Goal: Use online tool/utility: Utilize a website feature to perform a specific function

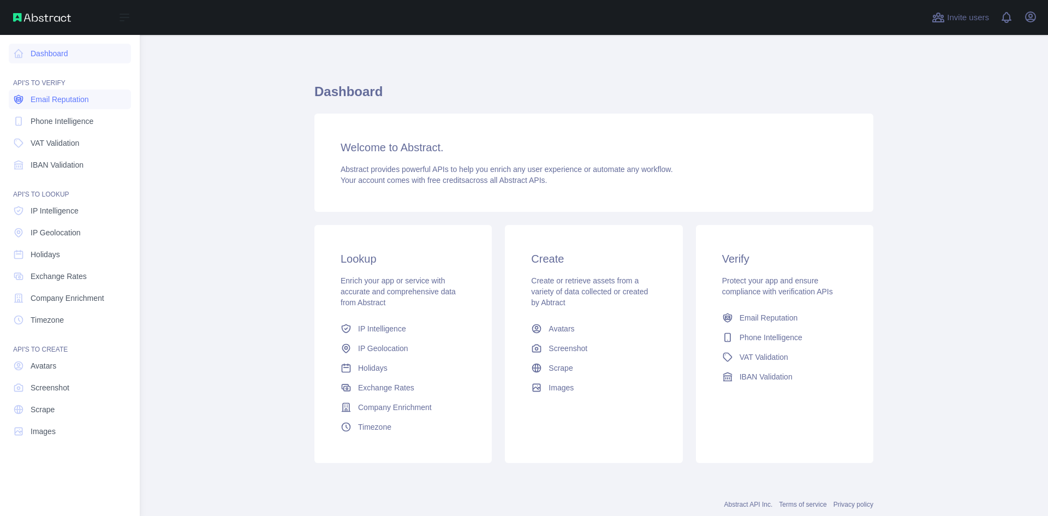
click at [72, 99] on span "Email Reputation" at bounding box center [60, 99] width 58 height 11
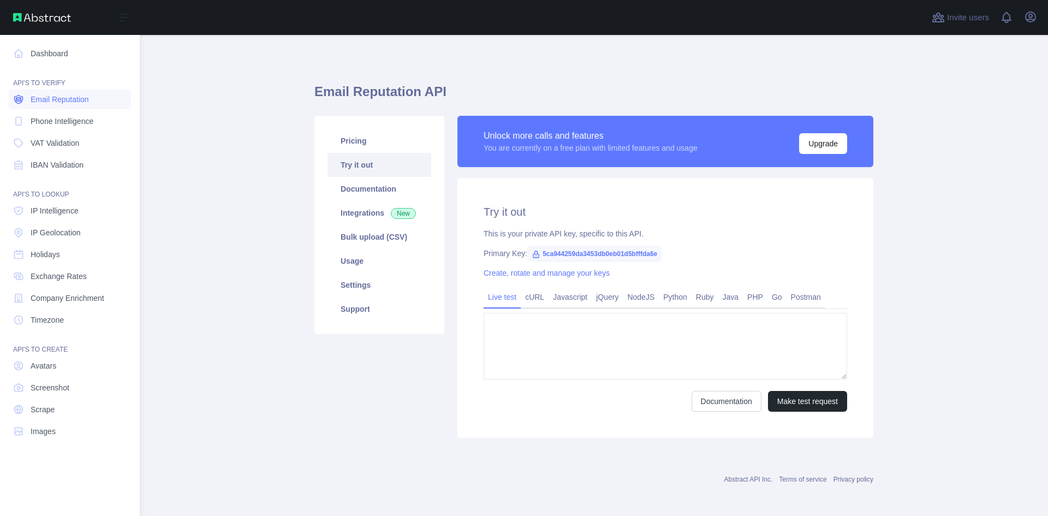
type textarea "**********"
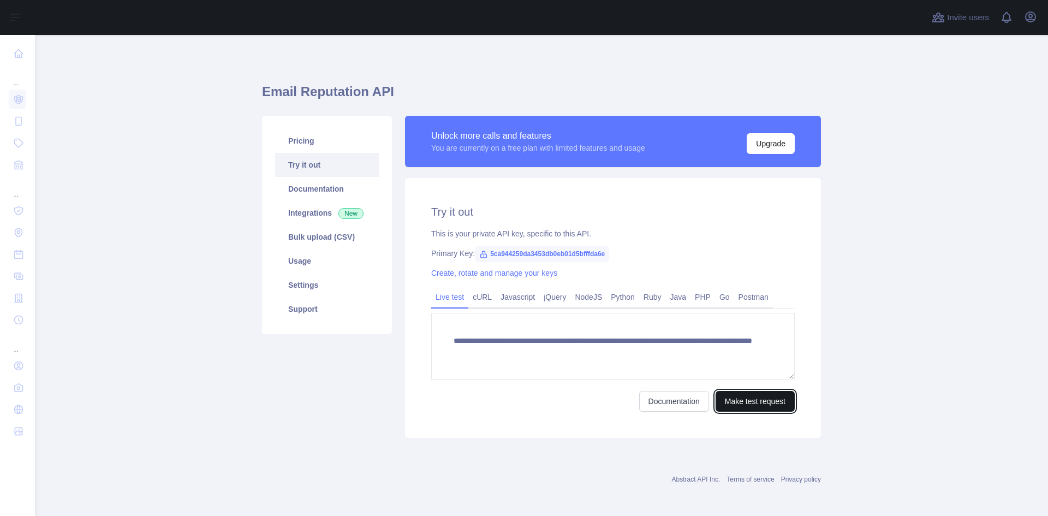
click at [744, 402] on button "Make test request" at bounding box center [755, 401] width 79 height 21
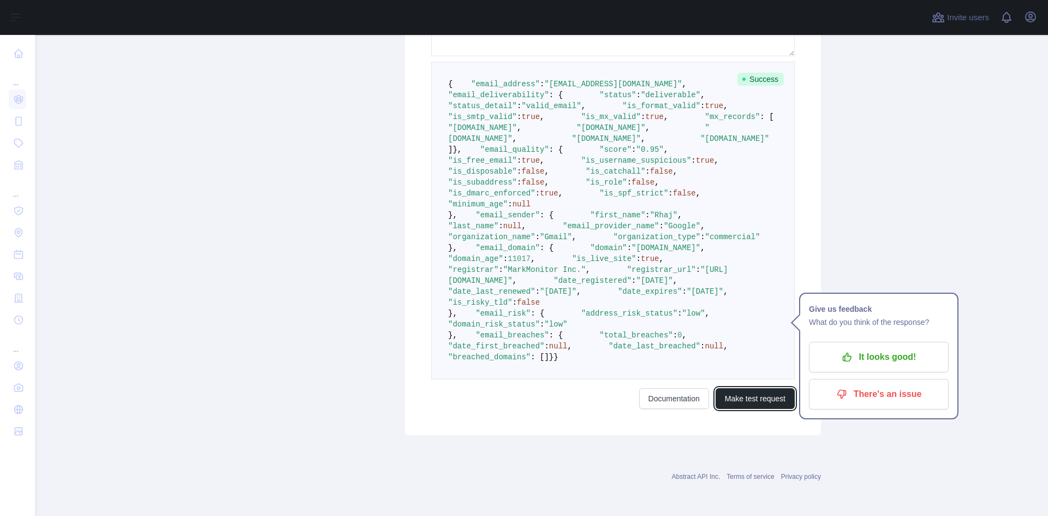
scroll to position [662, 0]
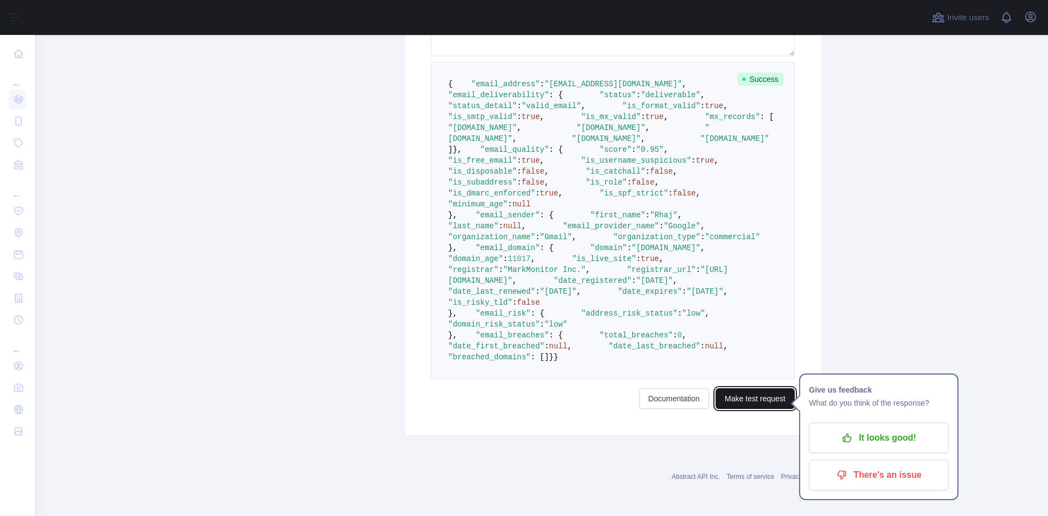
click at [735, 401] on button "Make test request" at bounding box center [755, 398] width 79 height 21
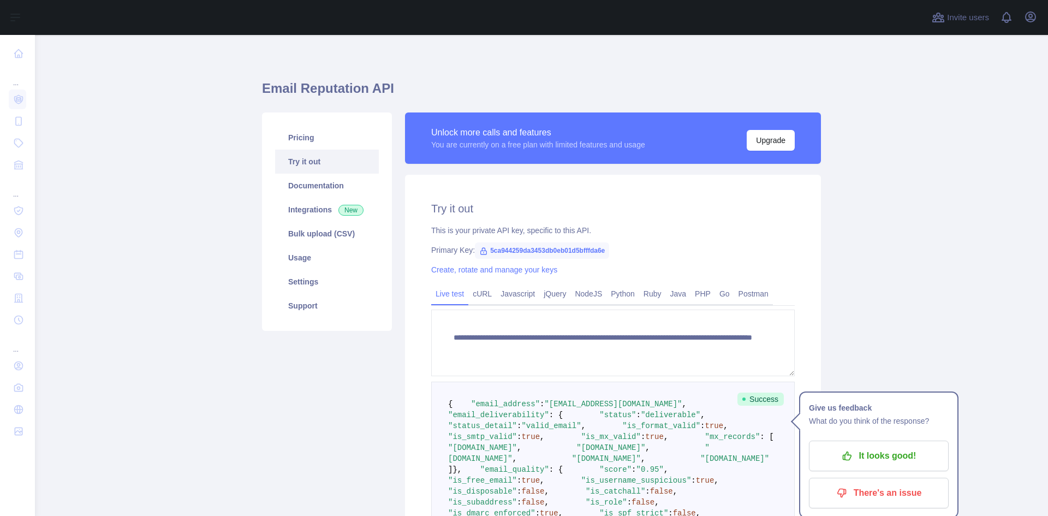
scroll to position [0, 0]
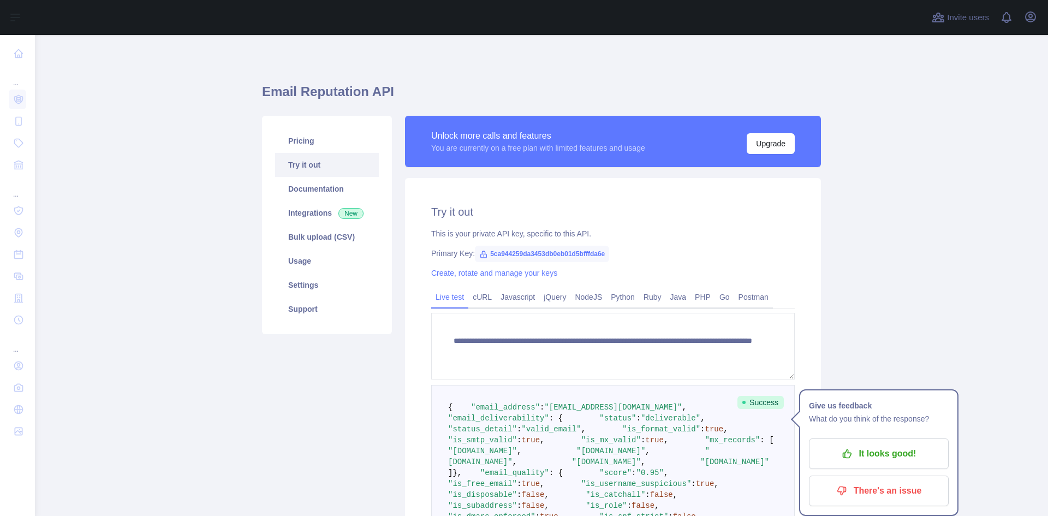
click at [291, 167] on link "Try it out" at bounding box center [327, 165] width 104 height 24
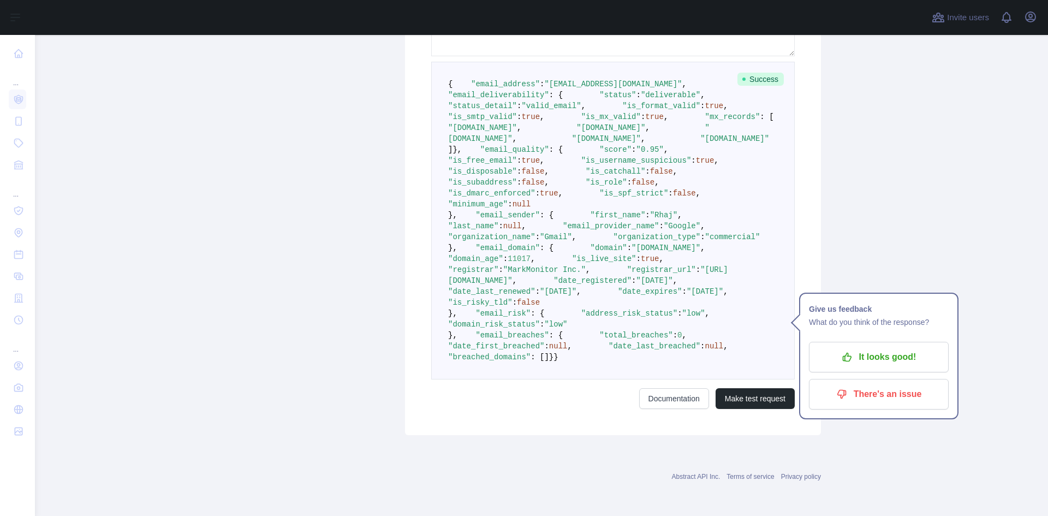
scroll to position [546, 0]
click at [864, 348] on p "It looks good!" at bounding box center [878, 357] width 123 height 19
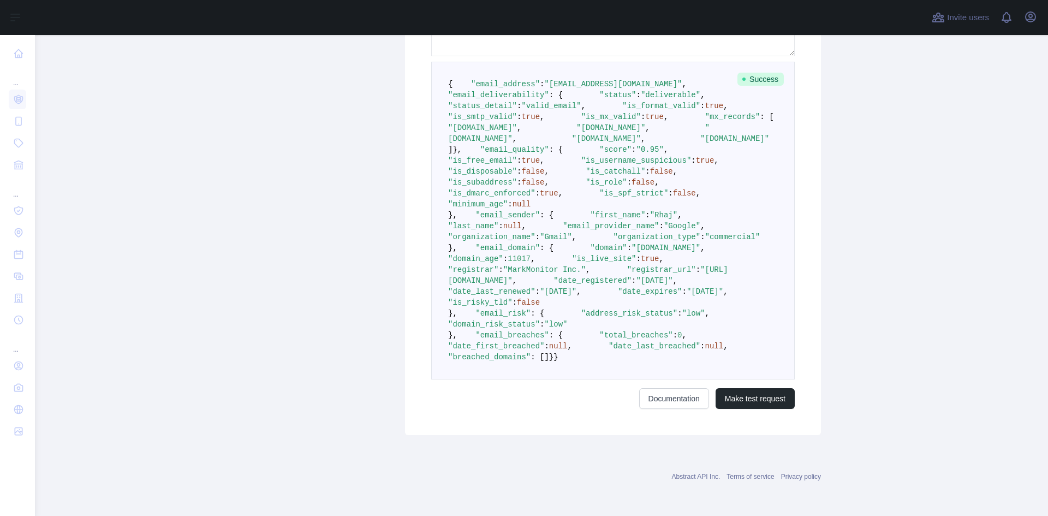
scroll to position [662, 0]
click at [661, 395] on link "Documentation" at bounding box center [674, 398] width 70 height 21
